Goal: Use online tool/utility

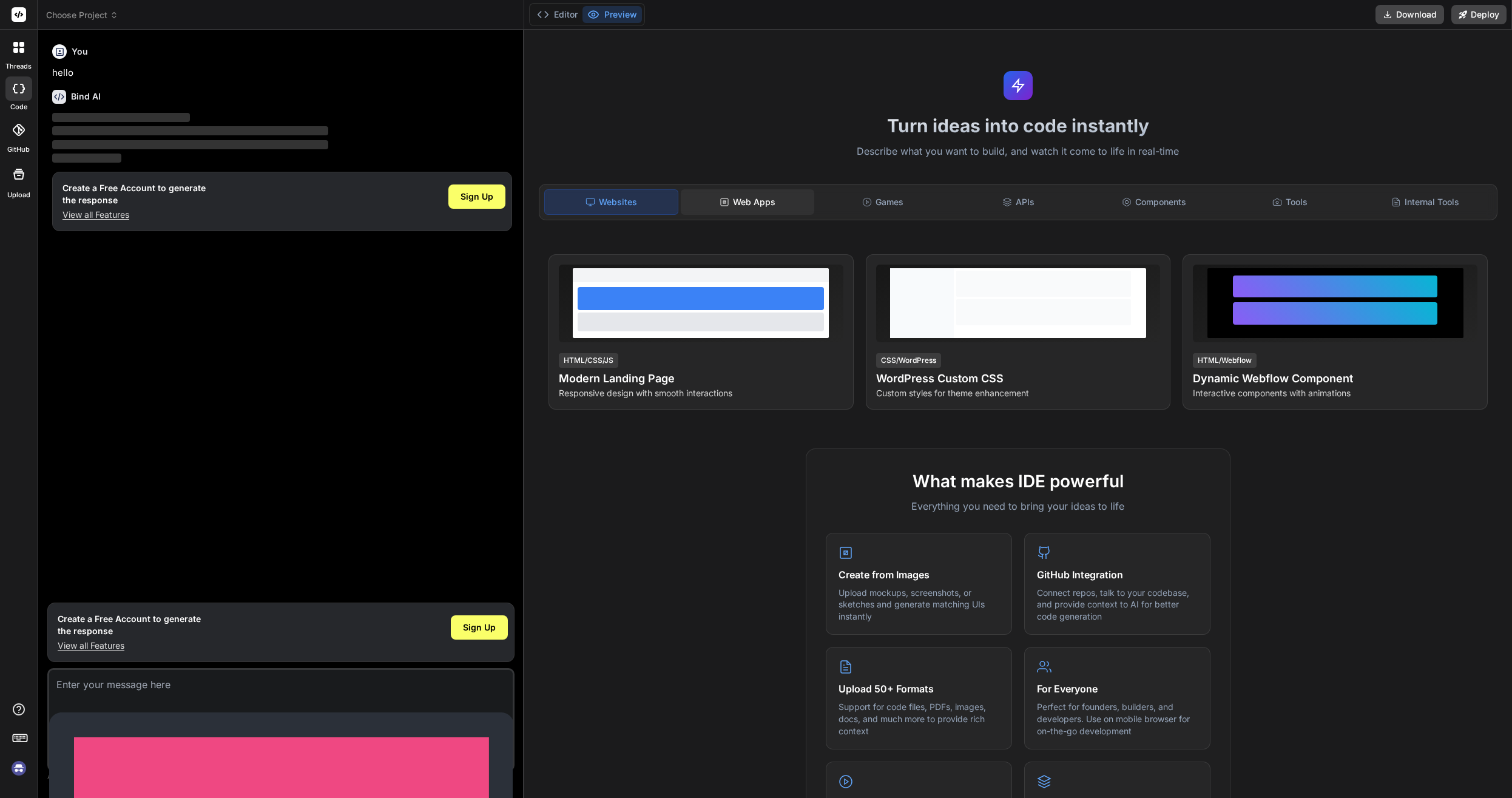
scroll to position [2, 0]
click at [726, 202] on div "Web Apps" at bounding box center [747, 201] width 133 height 26
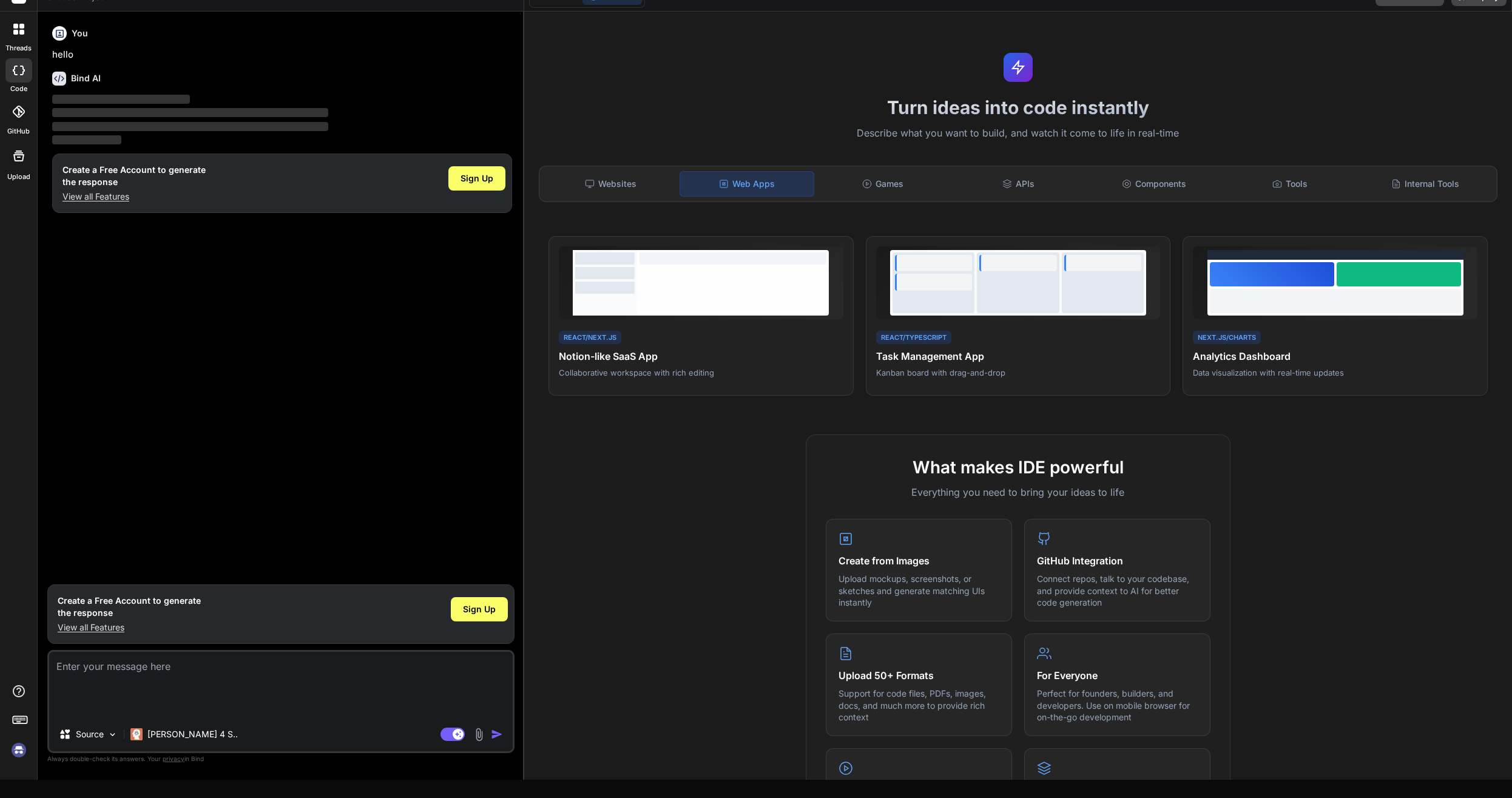
click at [216, 174] on div "Create a Free Account to generate the response View all Features Sign Up" at bounding box center [282, 183] width 460 height 59
click at [478, 188] on div "Sign Up" at bounding box center [476, 178] width 57 height 24
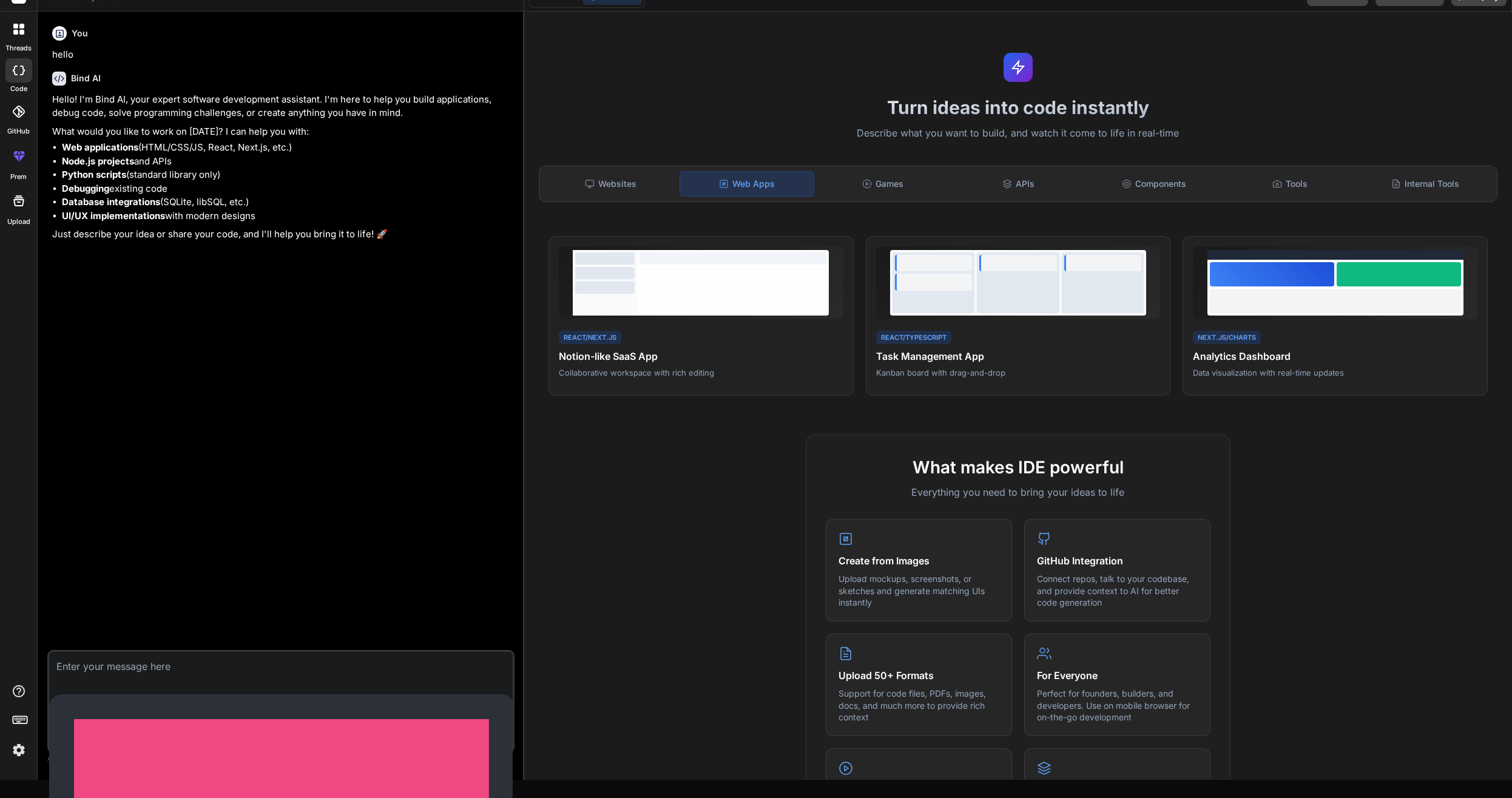
click at [206, 674] on textarea at bounding box center [280, 662] width 463 height 22
click at [188, 742] on div "Claude 4 S.." at bounding box center [185, 734] width 117 height 24
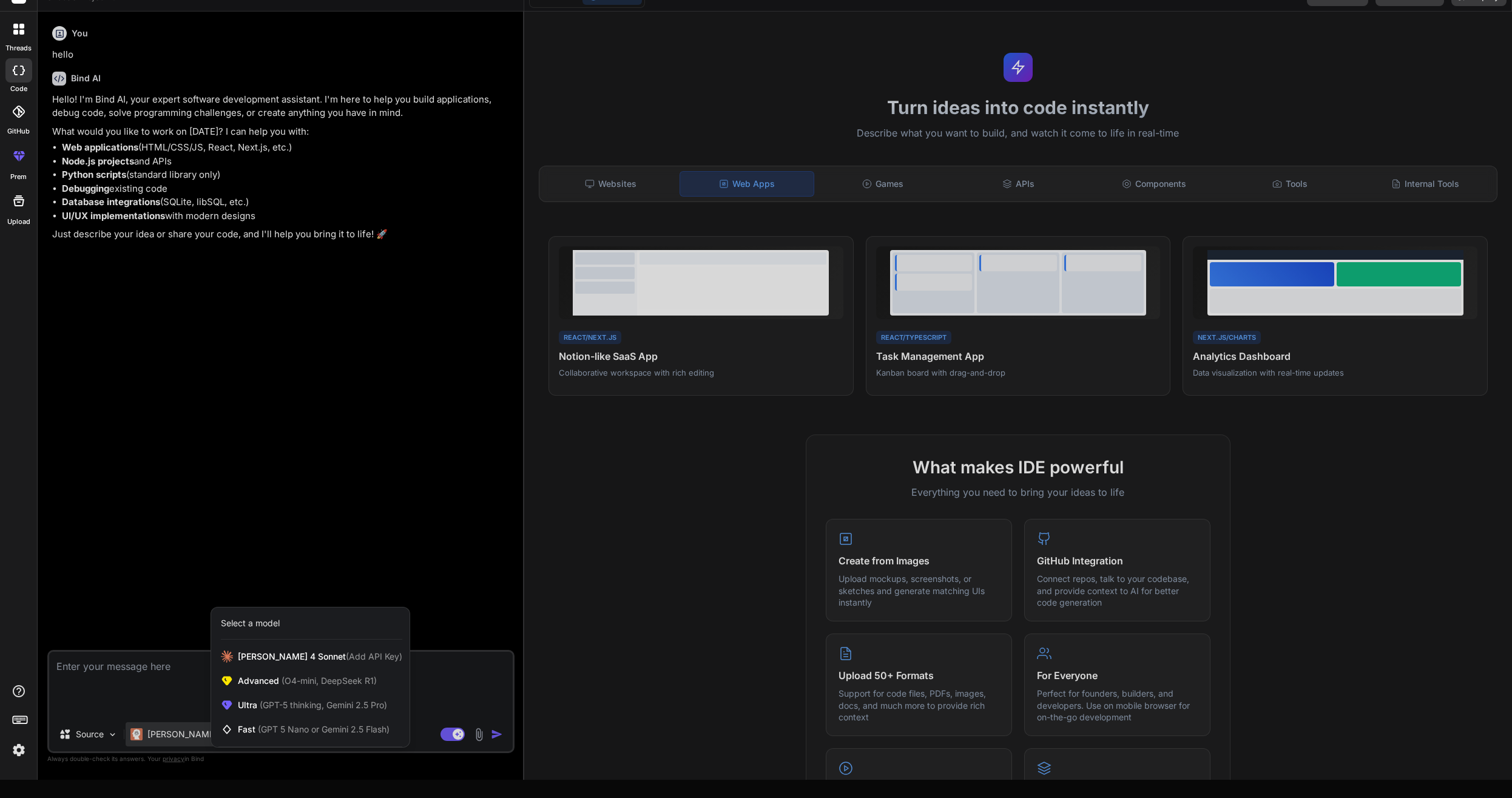
click at [191, 706] on div at bounding box center [756, 399] width 1512 height 798
type textarea "x"
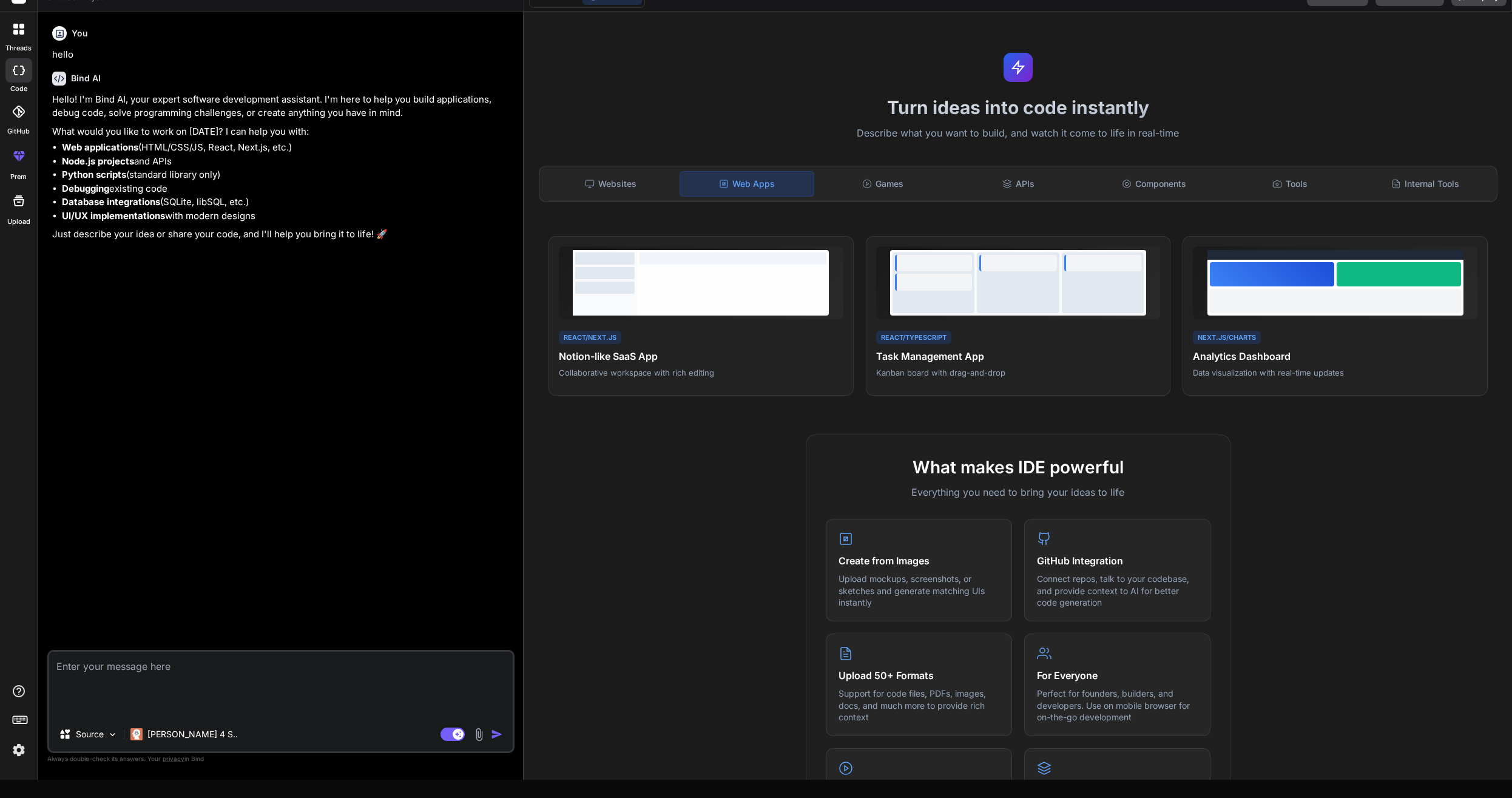
click at [182, 674] on textarea at bounding box center [280, 662] width 463 height 22
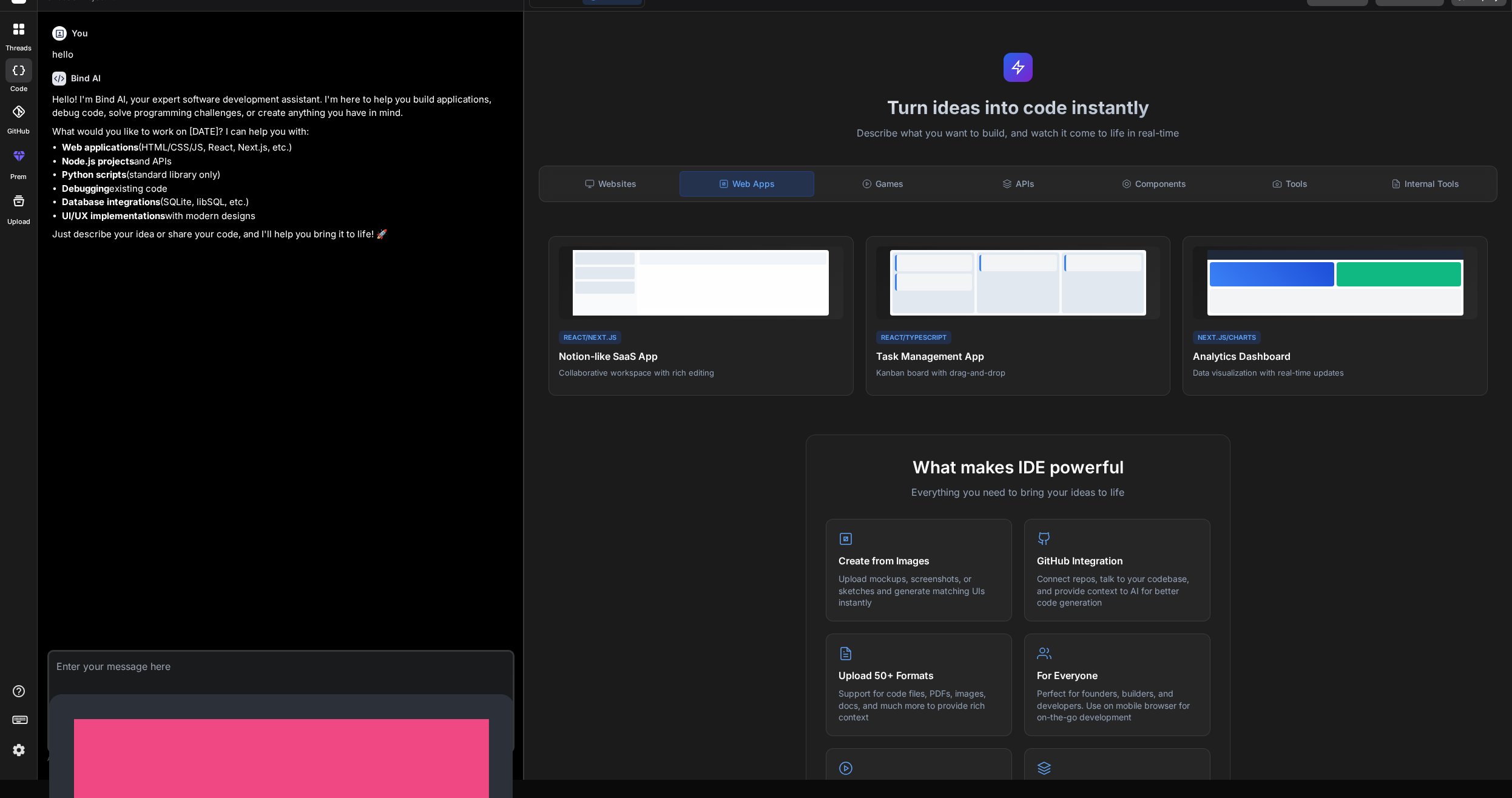
paste textarea "{ "application": { "name": "financial-correlation-analyzer", "display_name": "C…"
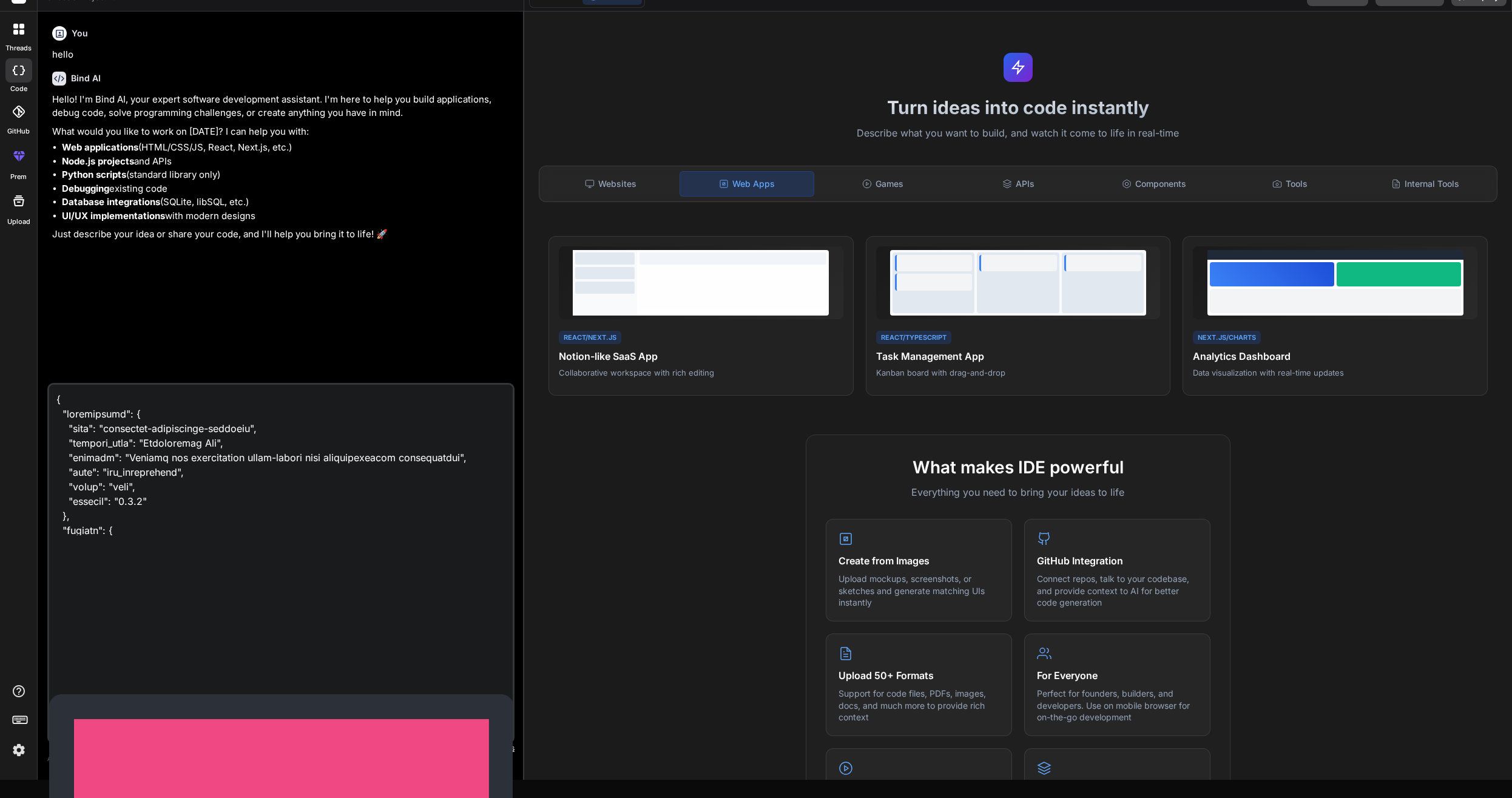
type textarea "{ "application": { "name": "financial-correlation-analyzer", "display_name": "C…"
type textarea "x"
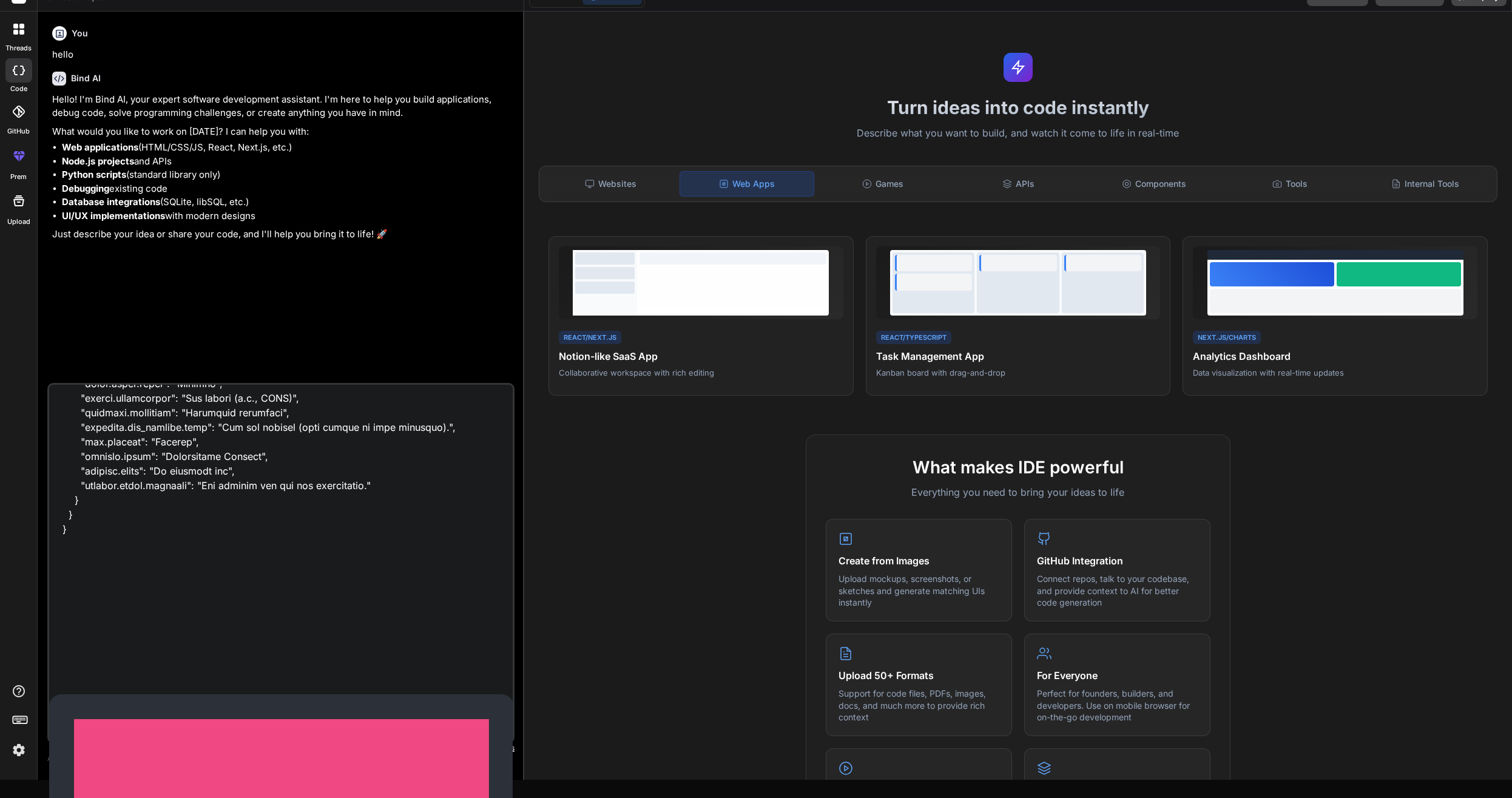
scroll to position [4531, 0]
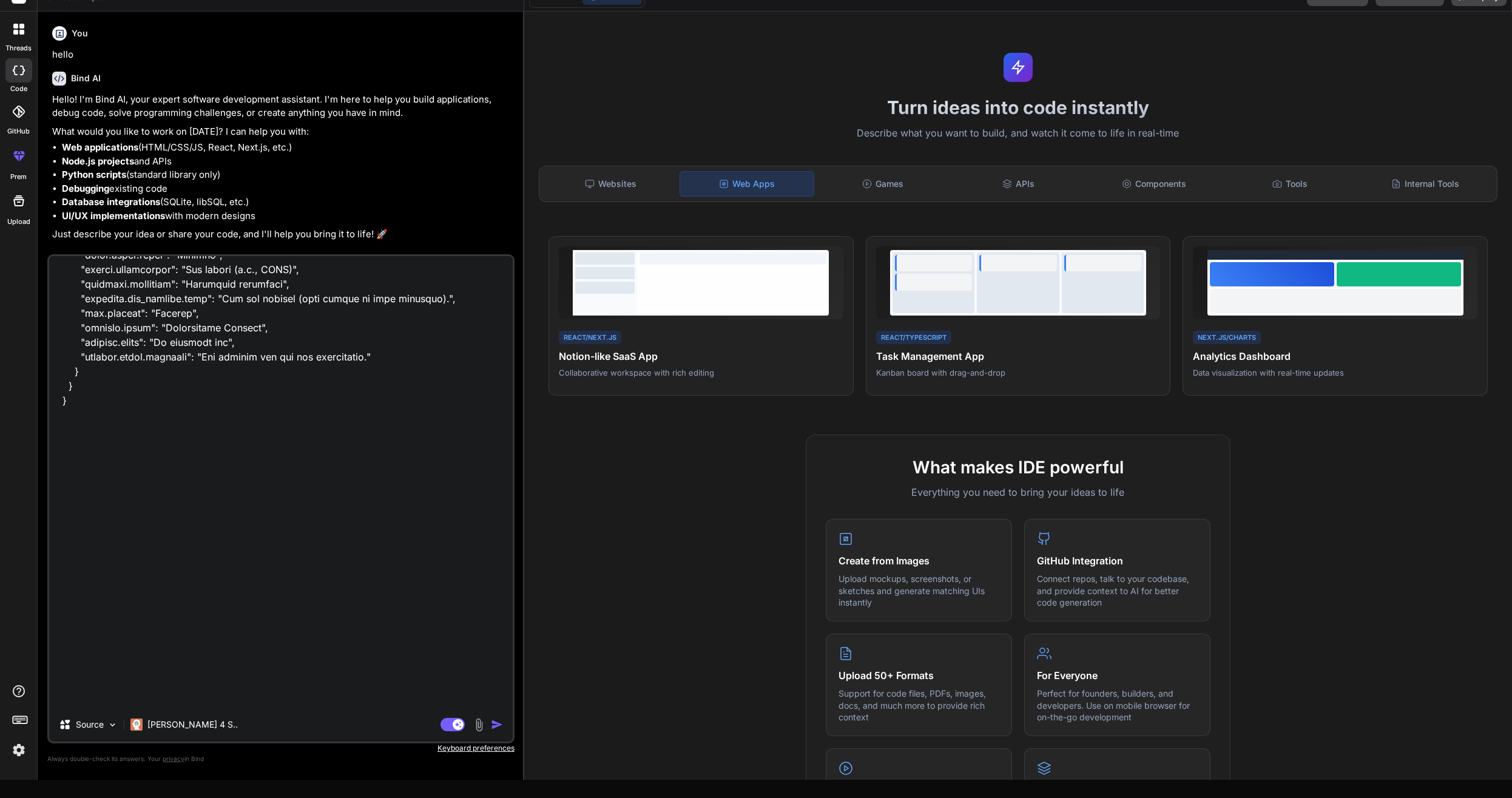
type textarea "{ "application": { "name": "financial-correlation-analyzer", "display_name": "C…"
click at [498, 725] on img "button" at bounding box center [497, 725] width 12 height 12
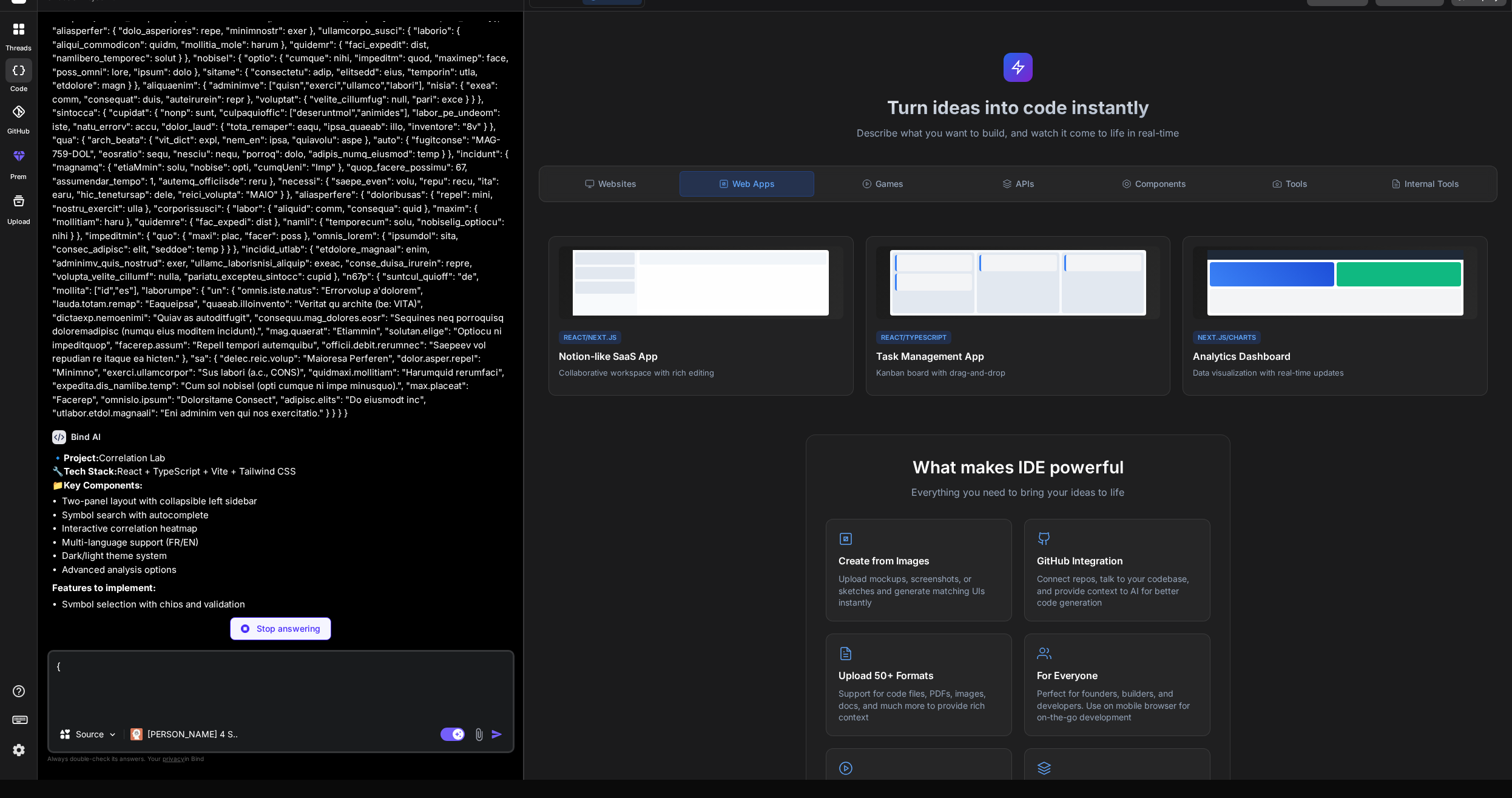
scroll to position [1244, 0]
type textarea "x"
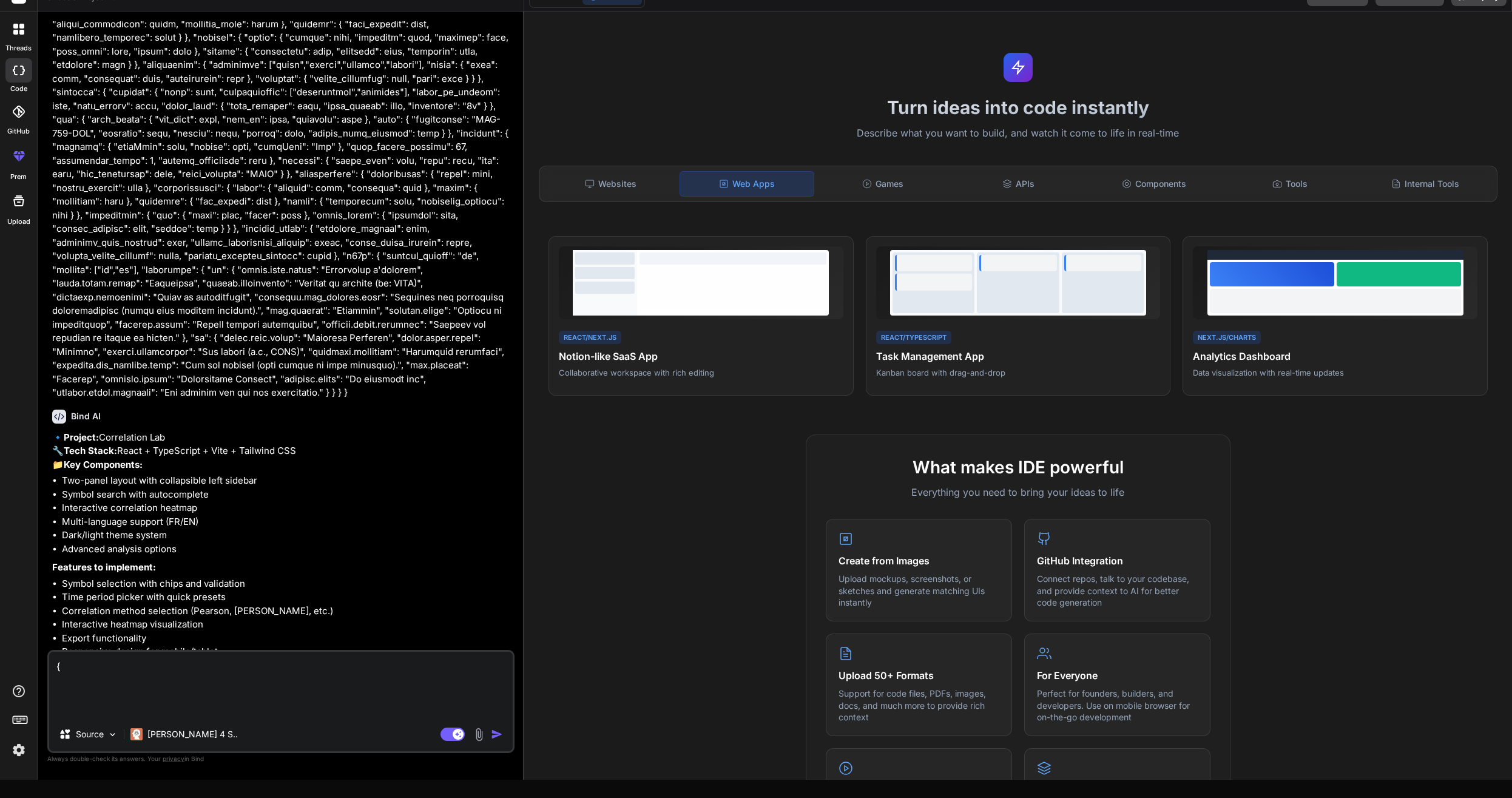
click at [216, 674] on textarea at bounding box center [280, 662] width 463 height 22
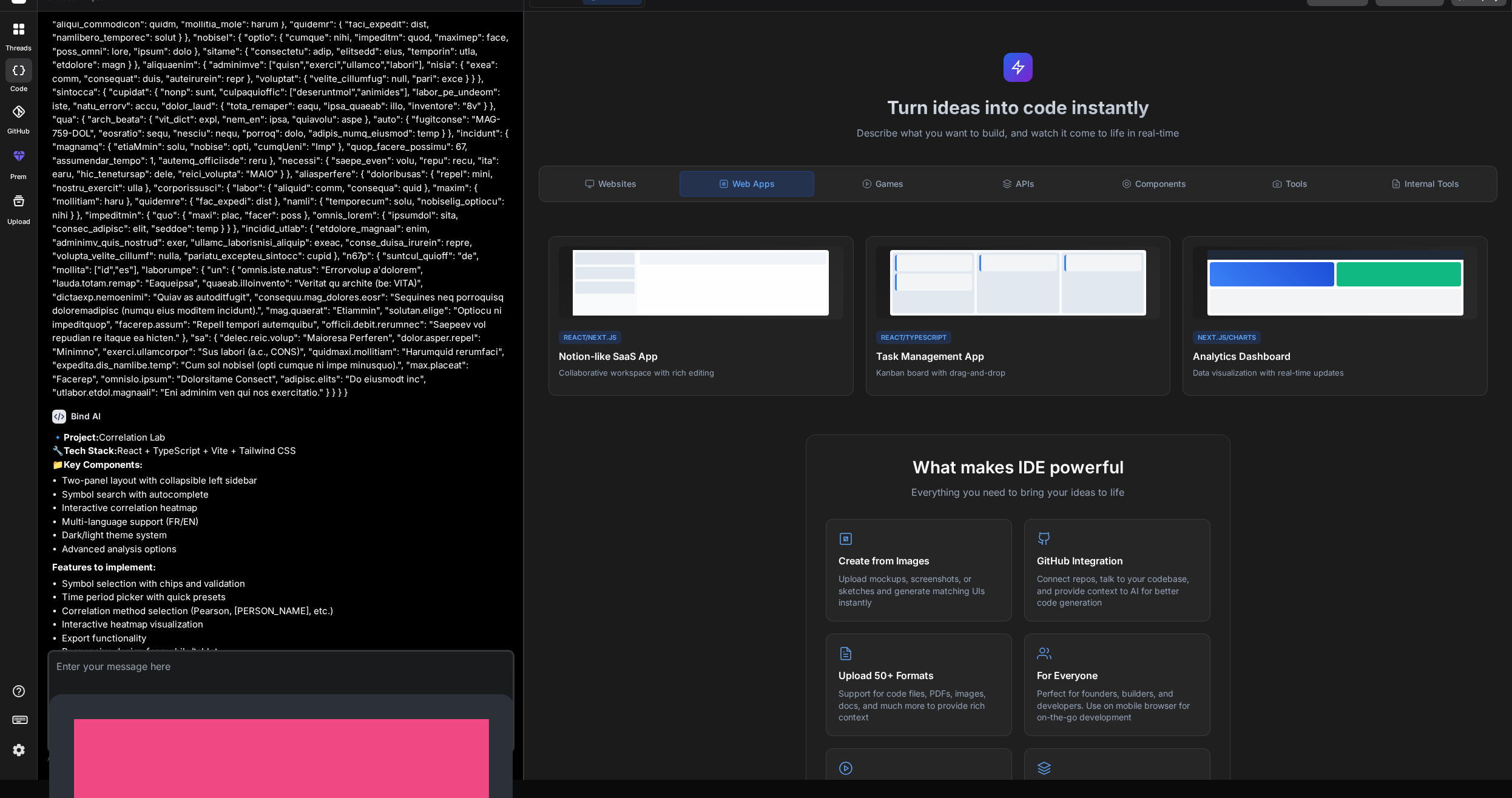
type textarea "y"
type textarea "x"
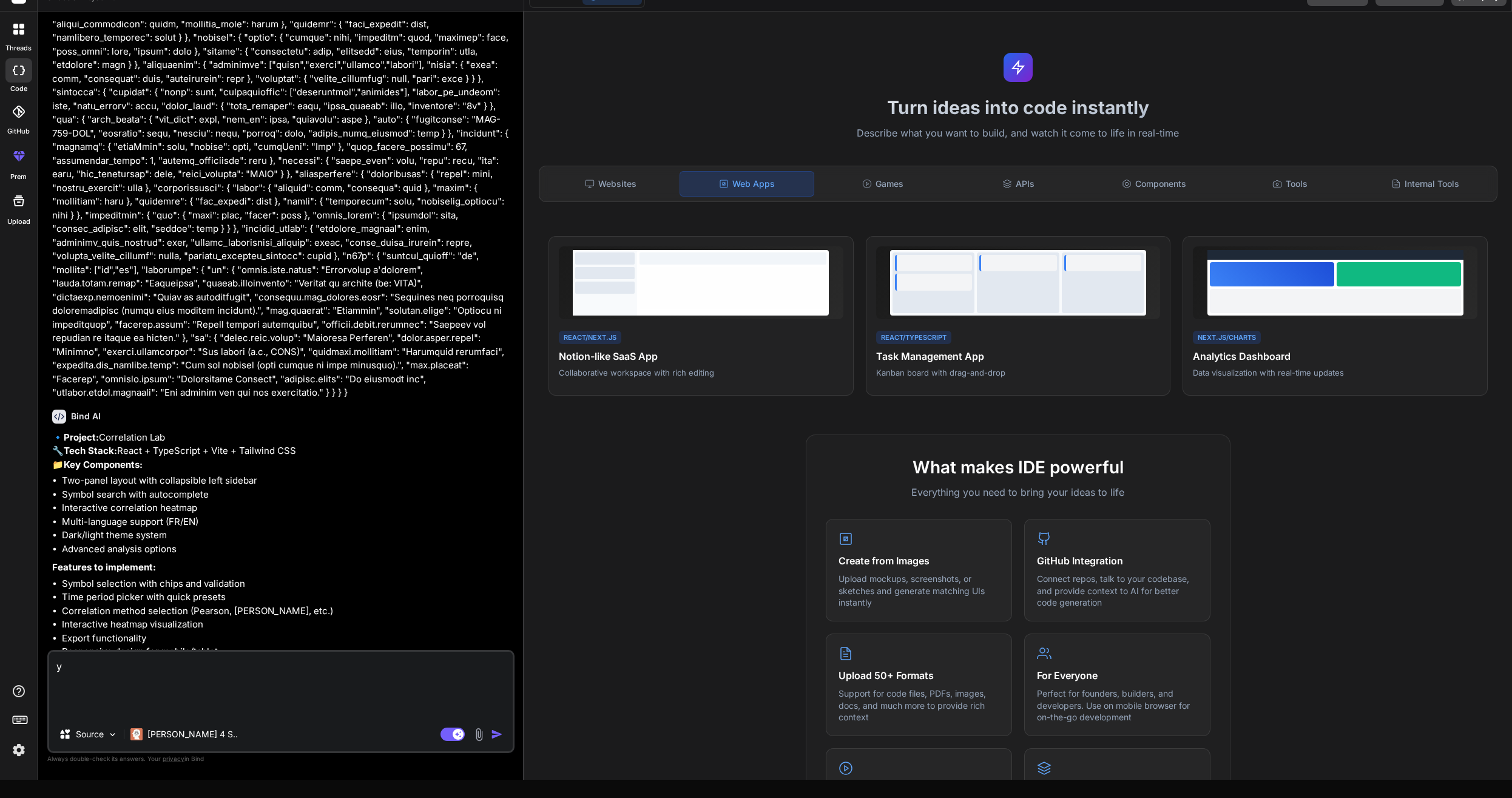
type textarea "ye"
type textarea "x"
type textarea "yes"
type textarea "x"
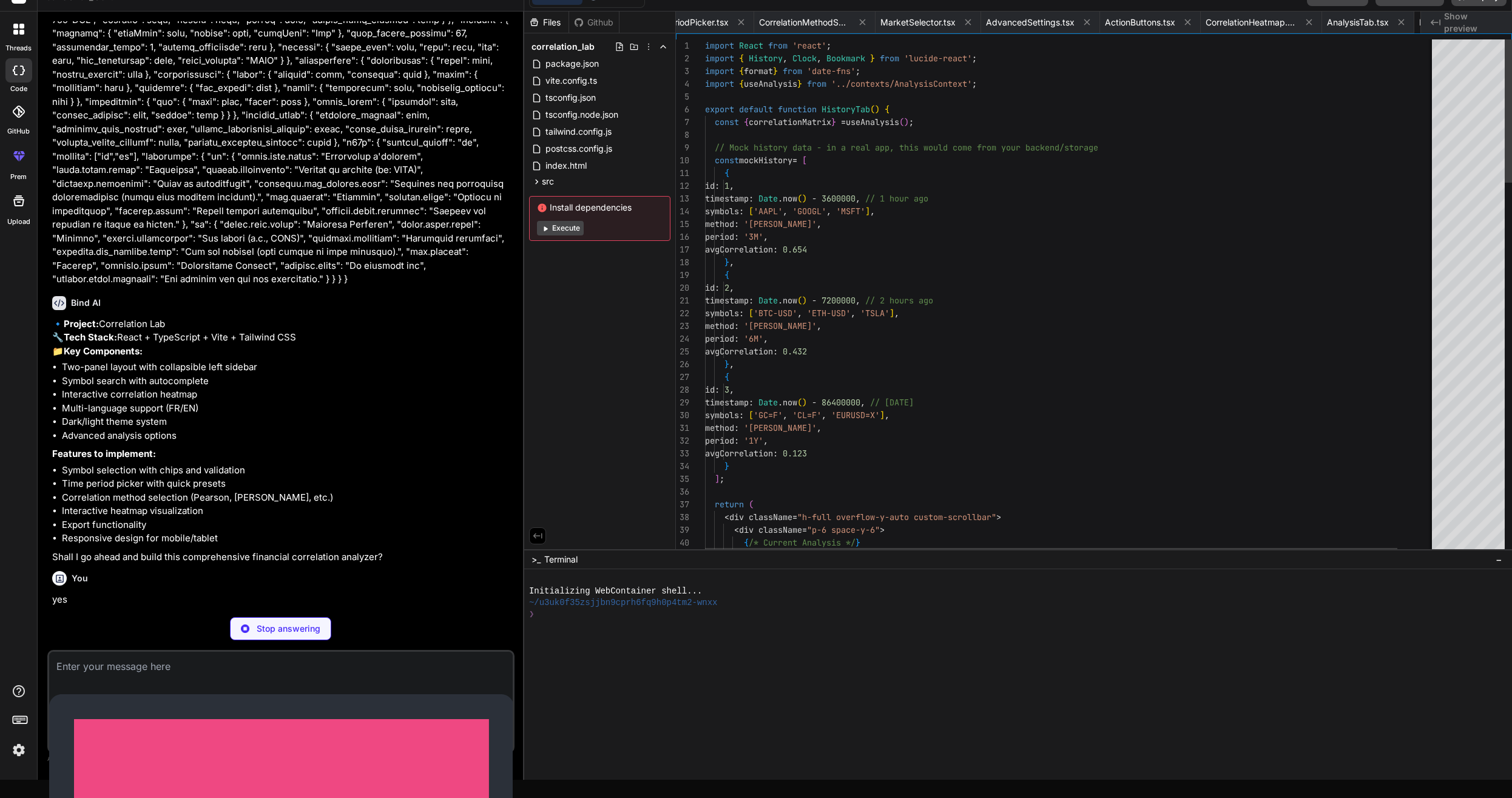
scroll to position [0, 1634]
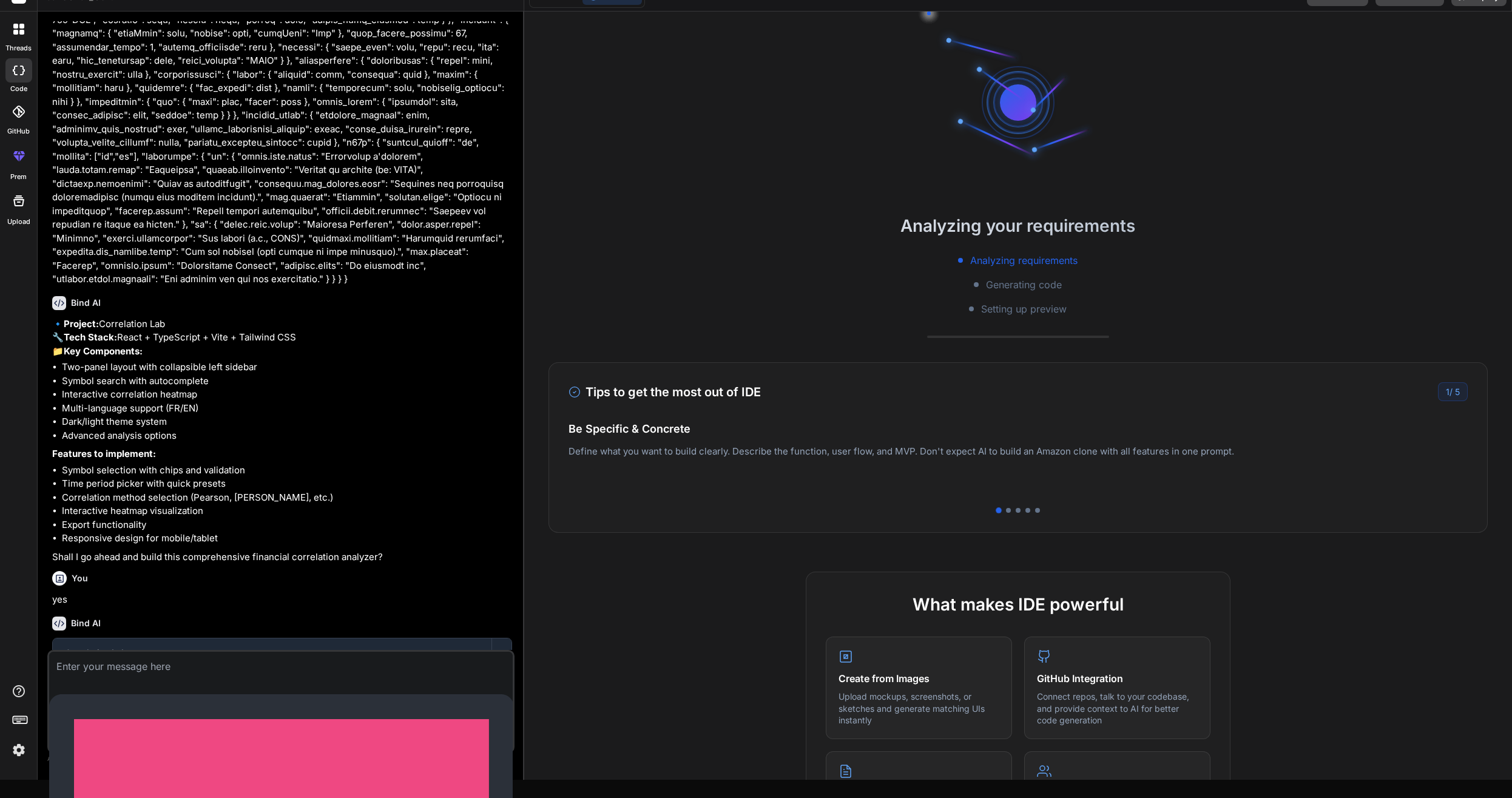
type textarea "x"
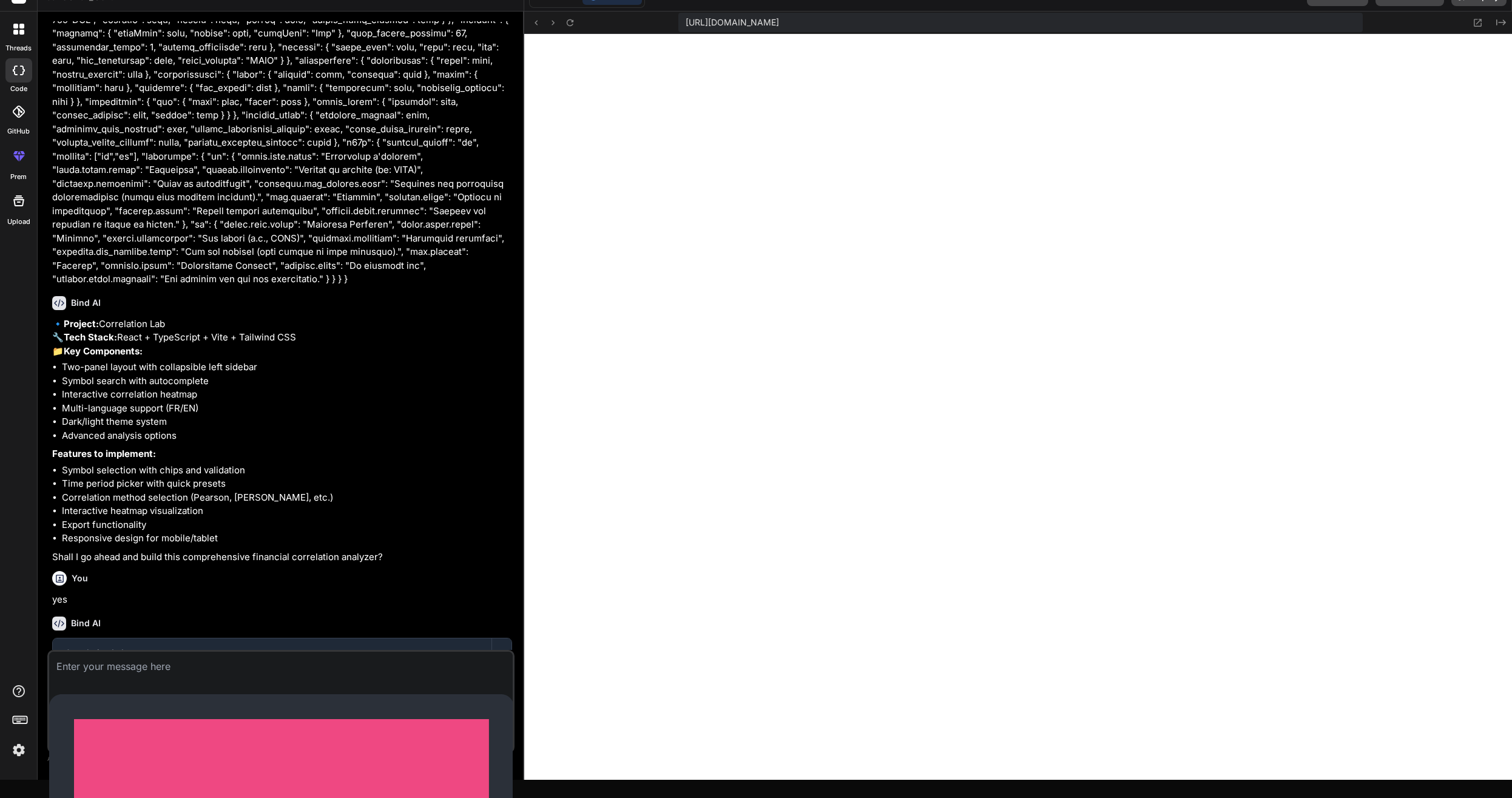
scroll to position [888, 0]
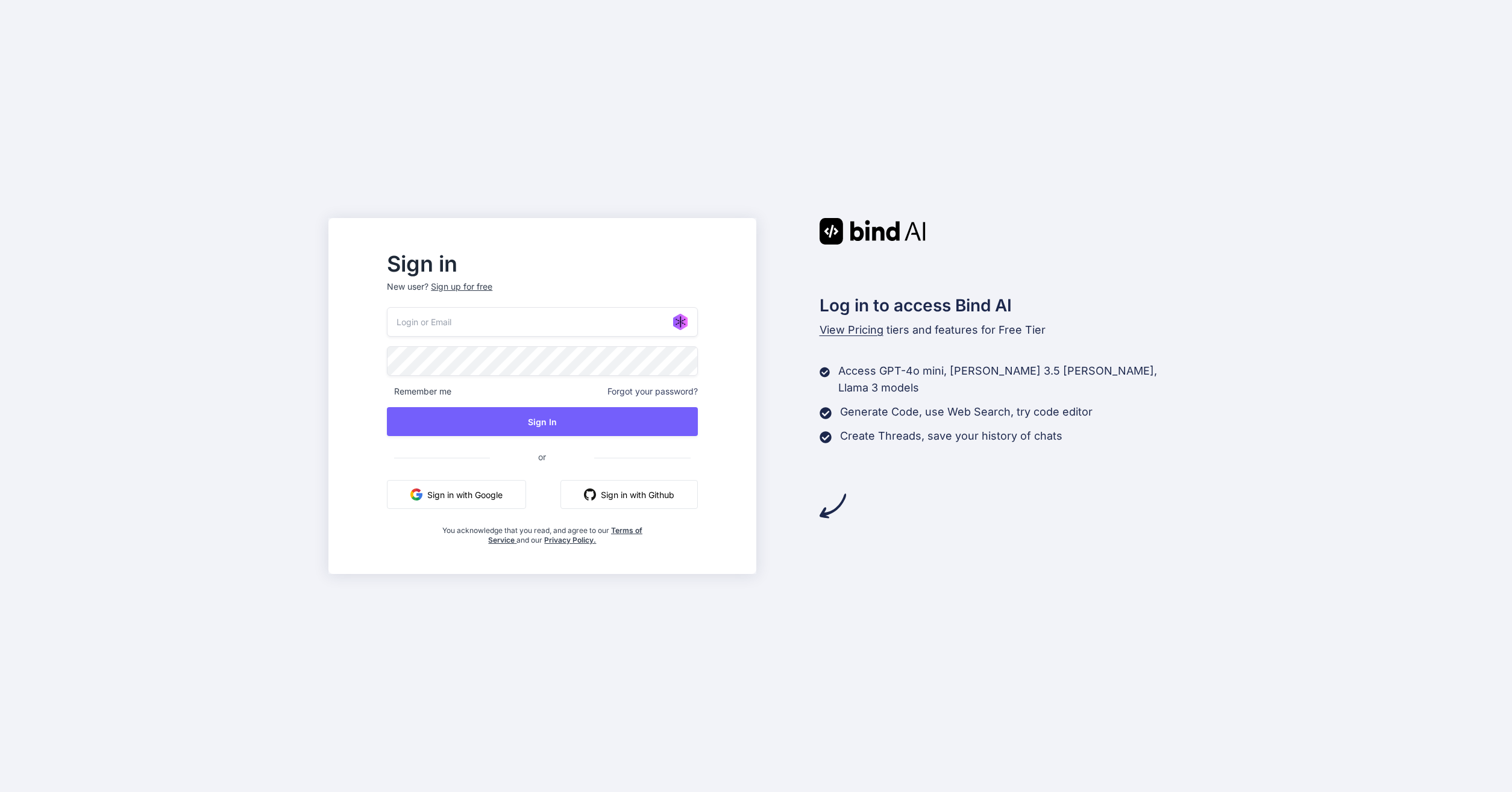
click at [508, 493] on button "Sign in with Google" at bounding box center [456, 494] width 139 height 29
